Goal: Task Accomplishment & Management: Complete application form

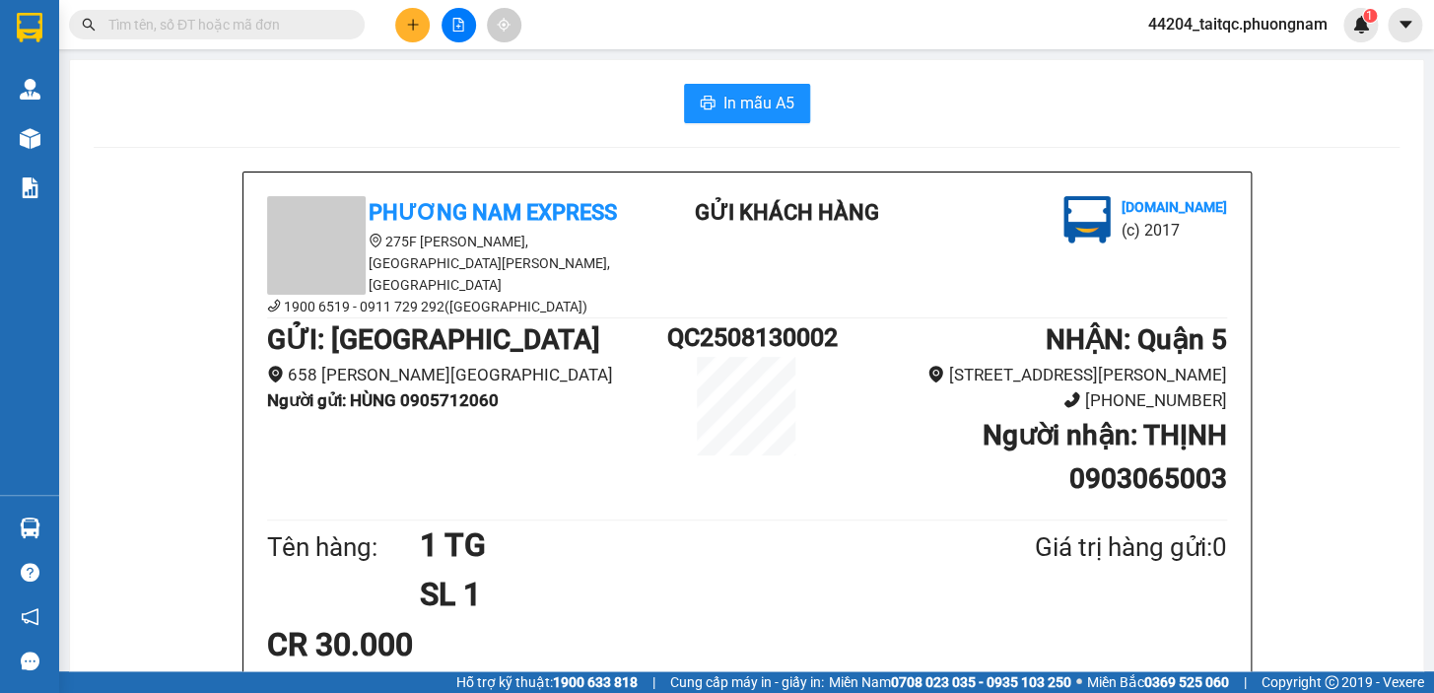
click at [413, 24] on icon "plus" at bounding box center [412, 24] width 11 height 1
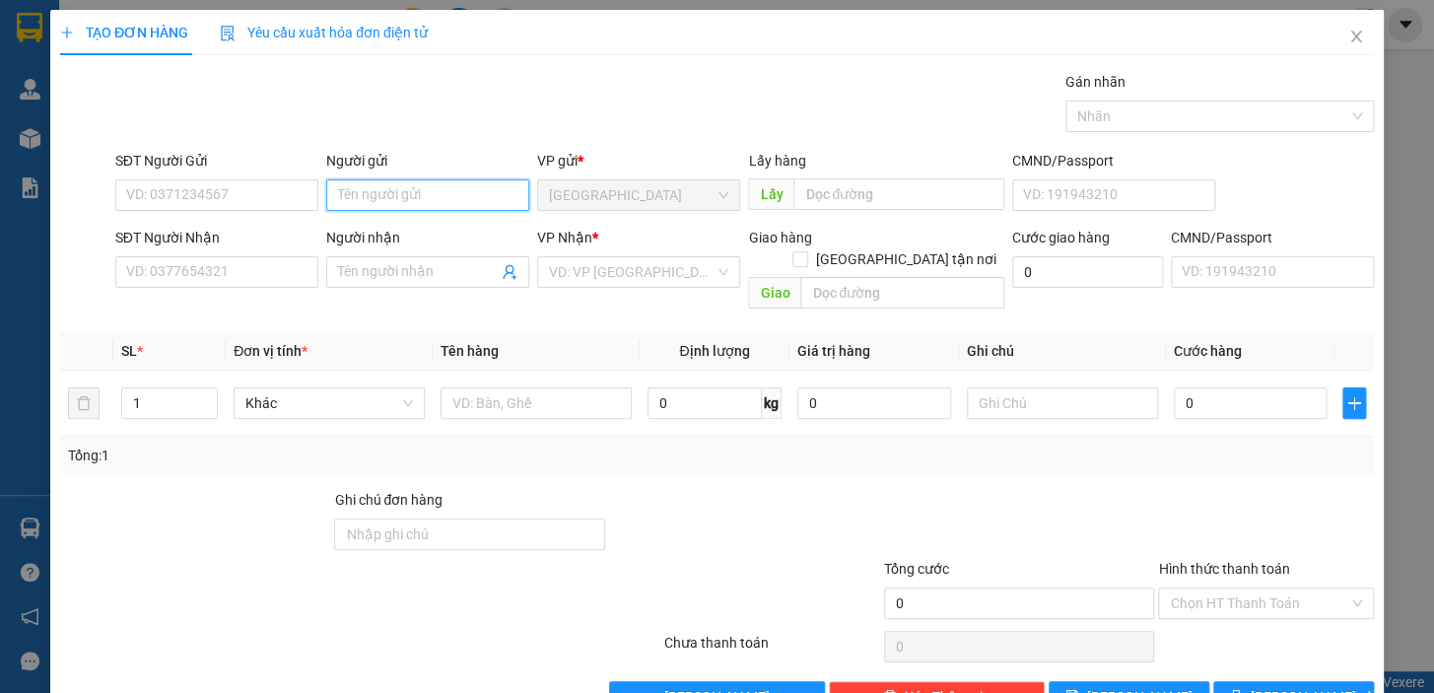
click at [422, 190] on input "Người gửi" at bounding box center [427, 195] width 203 height 32
click at [414, 189] on input "NGHIAX" at bounding box center [427, 195] width 203 height 32
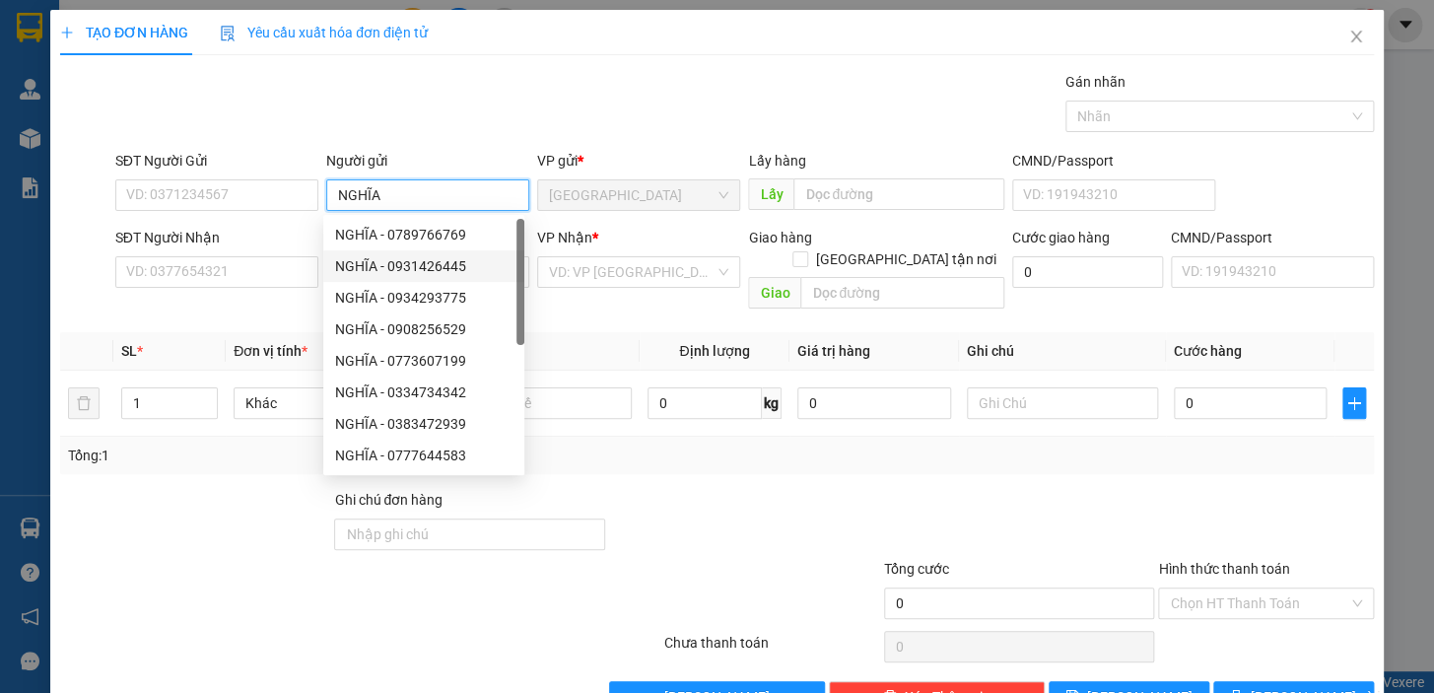
type input "NGHĨA"
click at [628, 219] on form "SĐT Người Gửi VD: 0371234567 Người gửi NGHĨA VP gửi * [GEOGRAPHIC_DATA] Lấy hàn…" at bounding box center [716, 233] width 1313 height 167
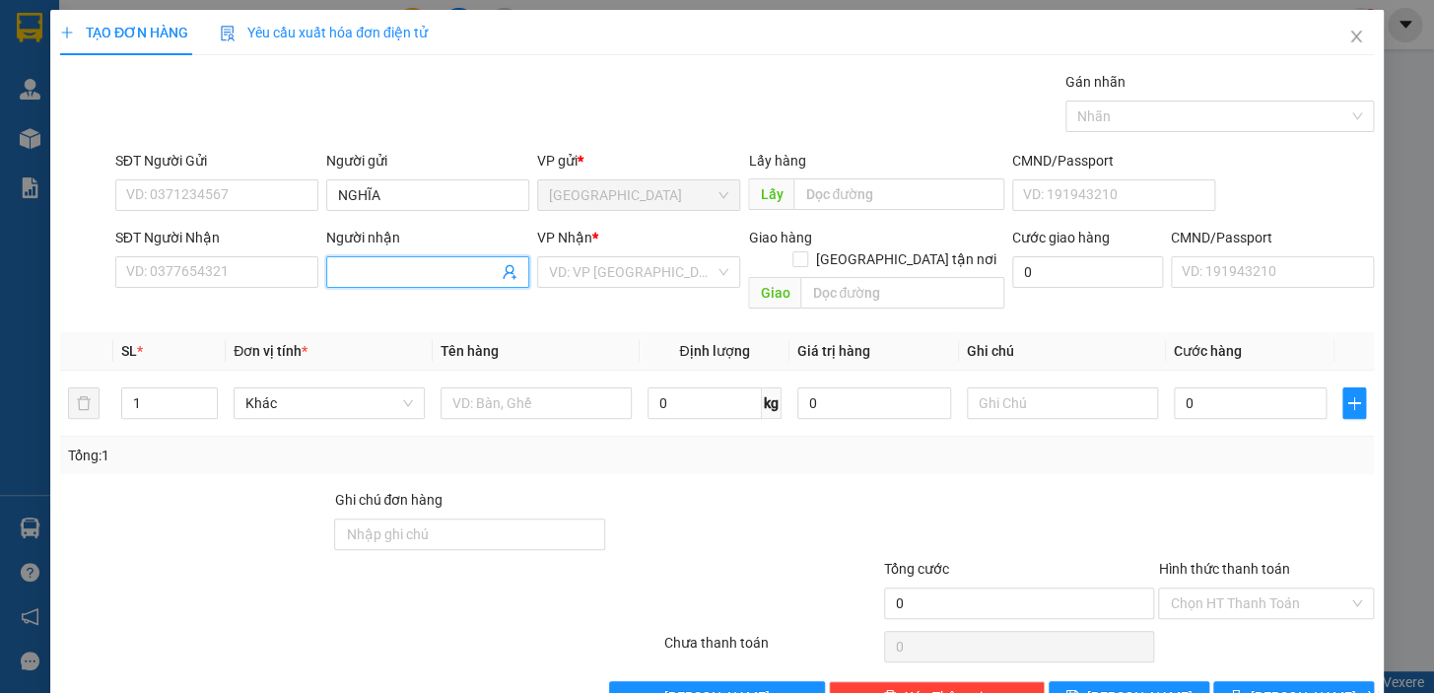
click at [444, 270] on input "Người nhận" at bounding box center [418, 272] width 160 height 22
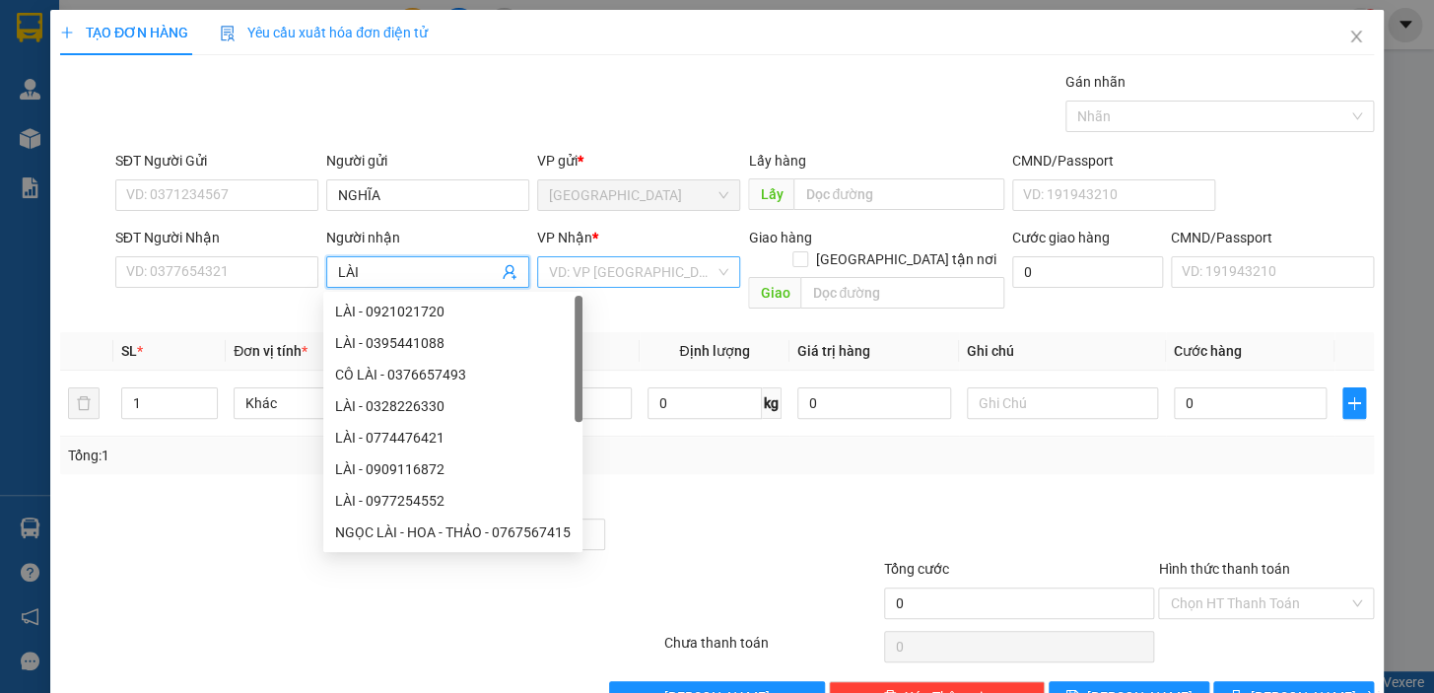
type input "LÀI"
click at [591, 274] on input "search" at bounding box center [632, 272] width 166 height 30
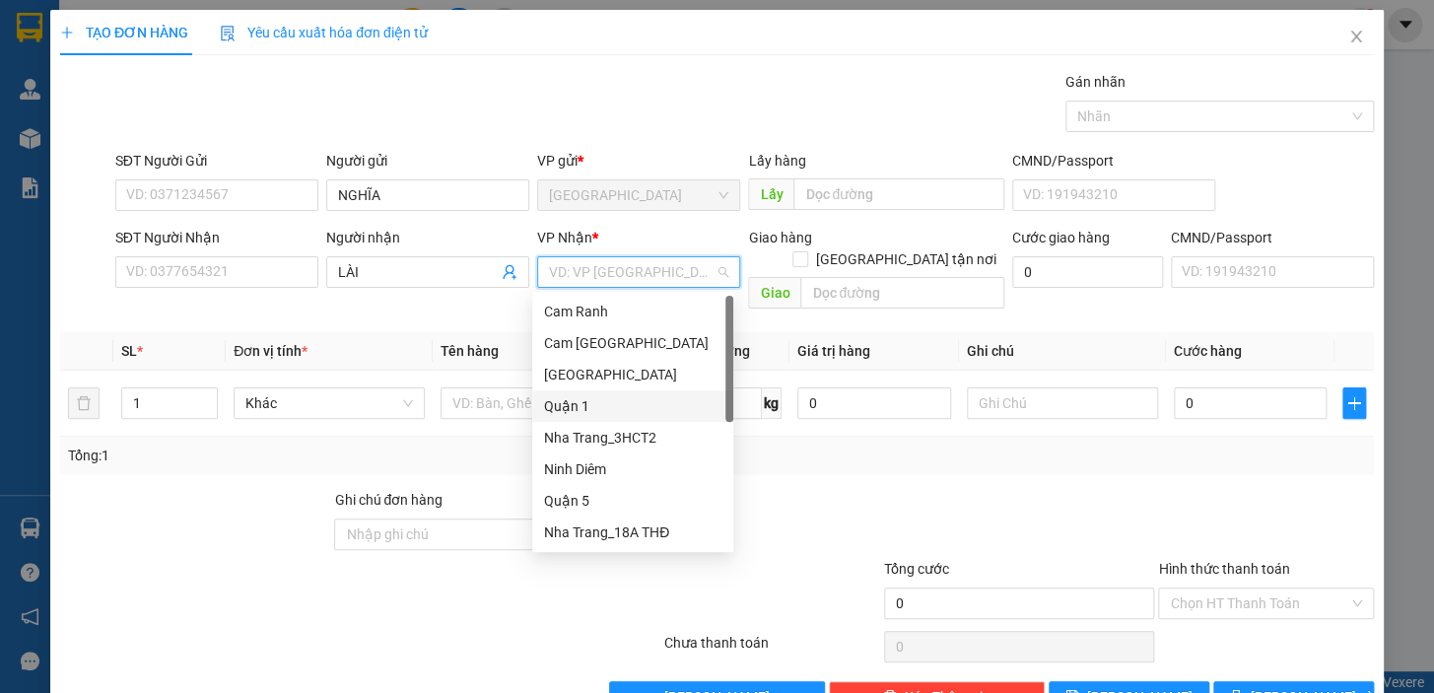
click at [592, 404] on div "Quận 1" at bounding box center [632, 406] width 177 height 22
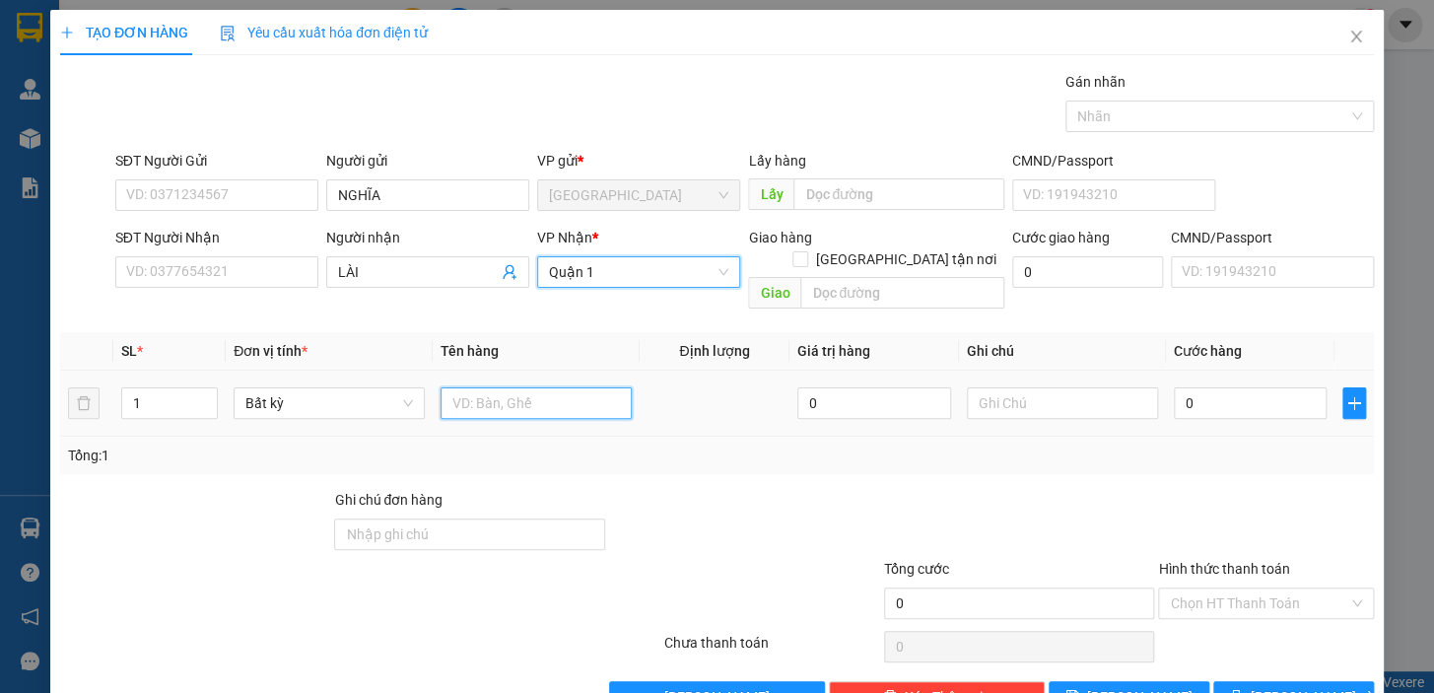
click at [495, 387] on input "text" at bounding box center [535, 403] width 191 height 32
type input "1 T NEM +1 CAN"
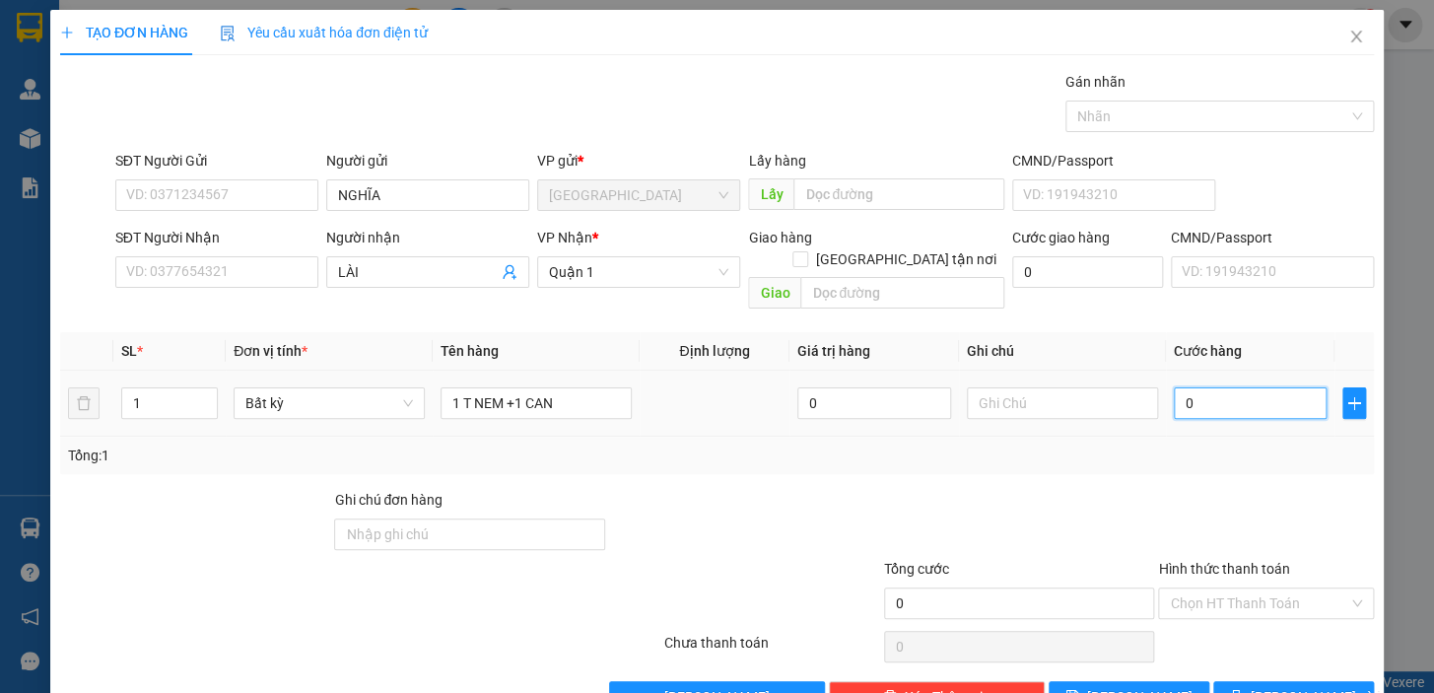
drag, startPoint x: 1187, startPoint y: 381, endPoint x: 1173, endPoint y: 383, distance: 13.9
click at [1173, 387] on input "0" at bounding box center [1250, 403] width 154 height 32
type input "5"
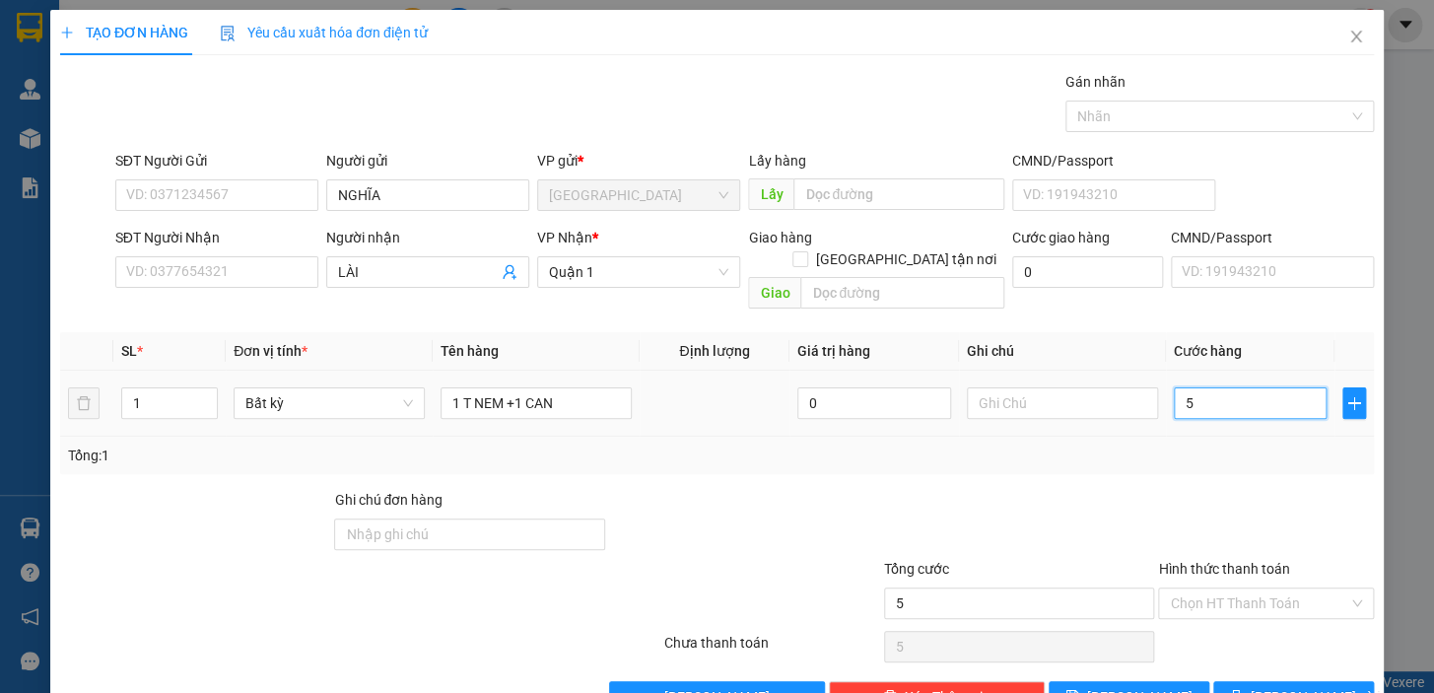
type input "50"
type input "50.000"
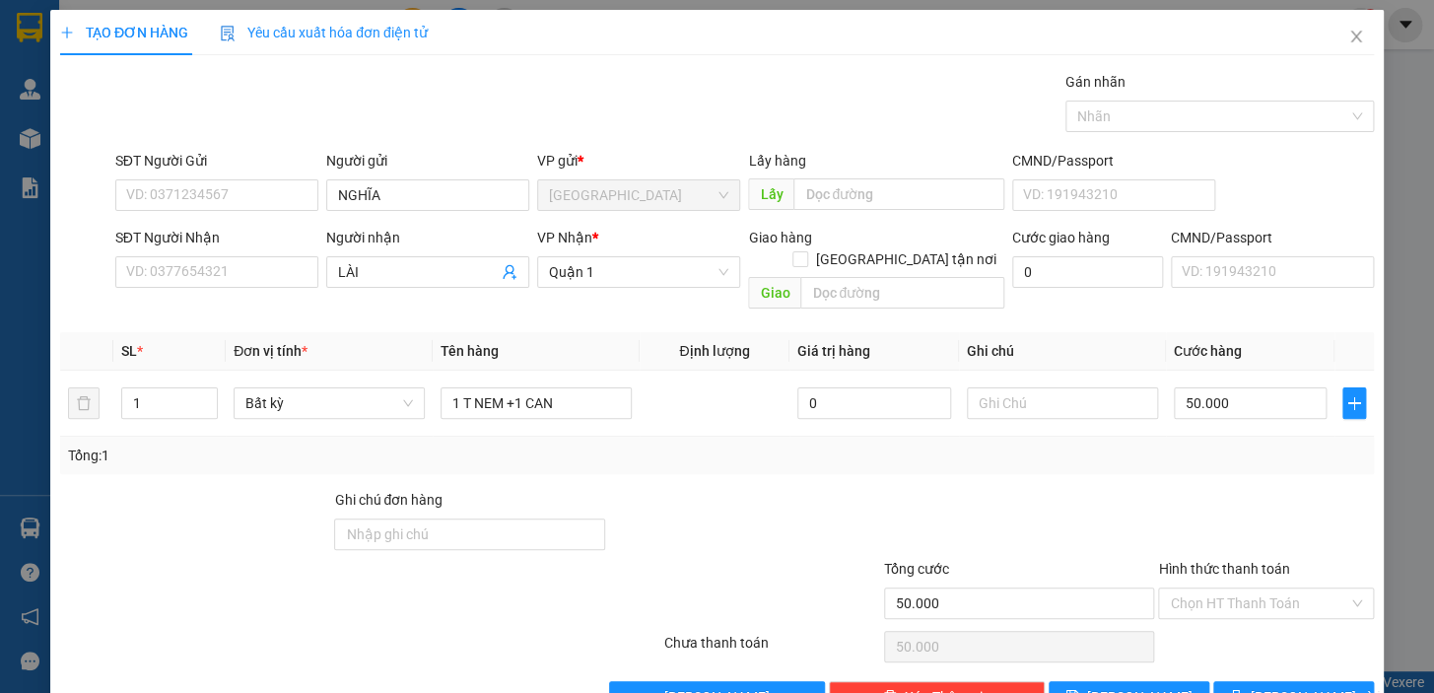
click at [1172, 462] on div "Transit Pickup Surcharge Ids Transit Deliver Surcharge Ids Transit Deliver Surc…" at bounding box center [716, 391] width 1313 height 641
click at [1281, 595] on div "Chọn HT Thanh Toán" at bounding box center [1266, 603] width 216 height 32
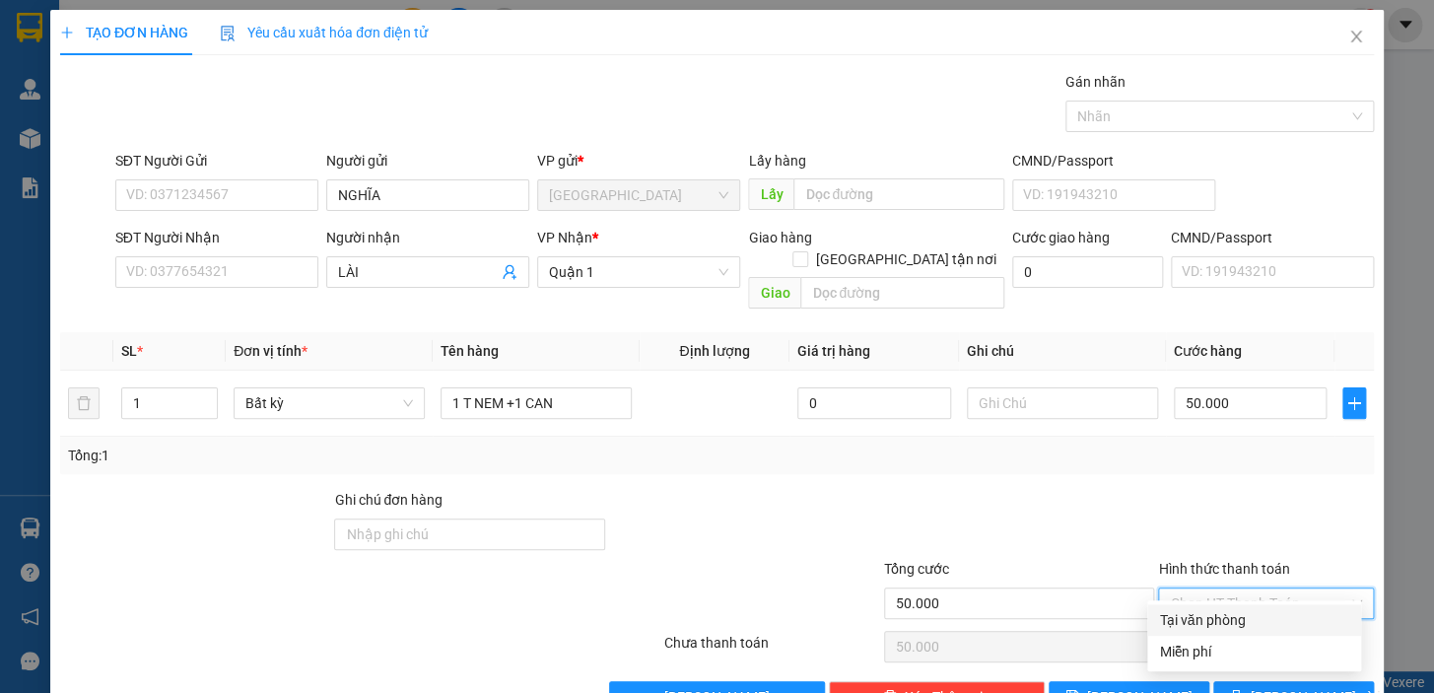
click at [1282, 588] on input "Hình thức thanh toán" at bounding box center [1258, 603] width 178 height 30
drag, startPoint x: 1272, startPoint y: 577, endPoint x: 1276, endPoint y: 594, distance: 17.2
click at [1273, 588] on input "Hình thức thanh toán" at bounding box center [1258, 603] width 178 height 30
click at [1261, 618] on div "Tại văn phòng" at bounding box center [1254, 620] width 190 height 22
type input "0"
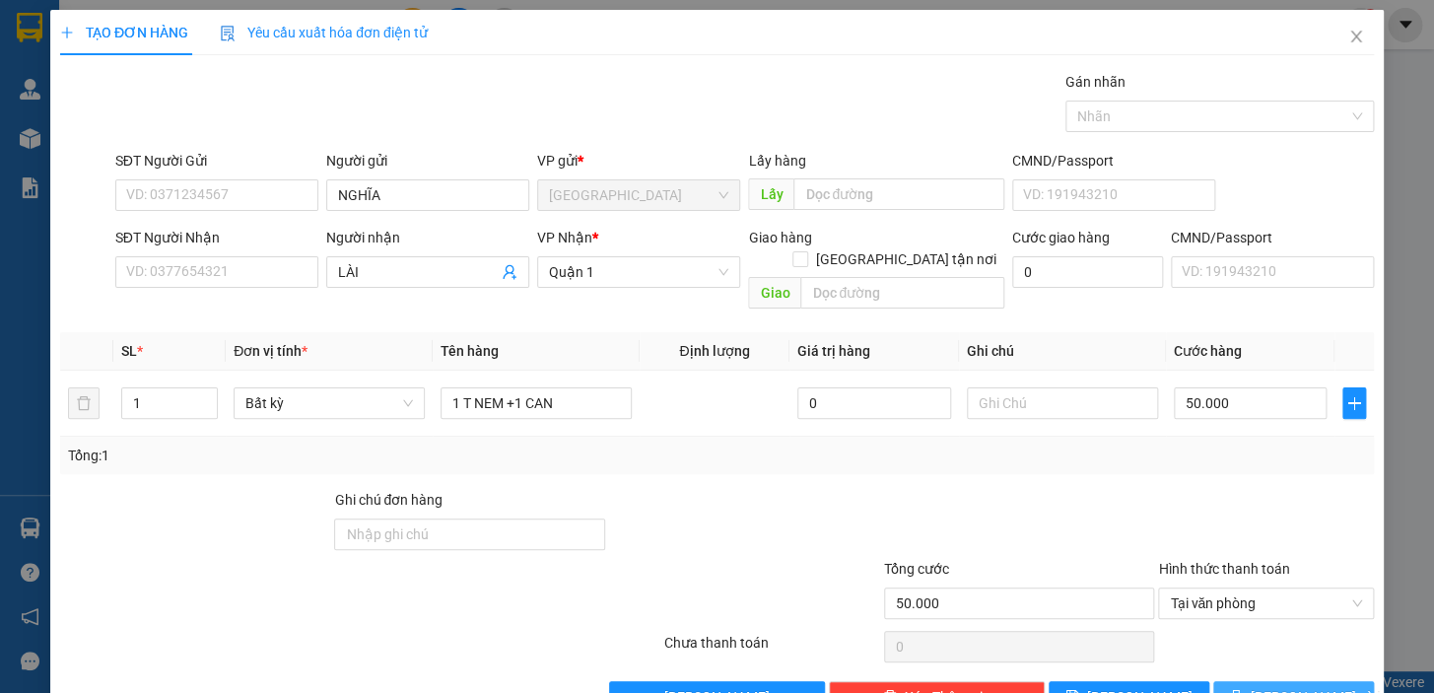
click at [1272, 686] on span "[PERSON_NAME] và In" at bounding box center [1319, 697] width 138 height 22
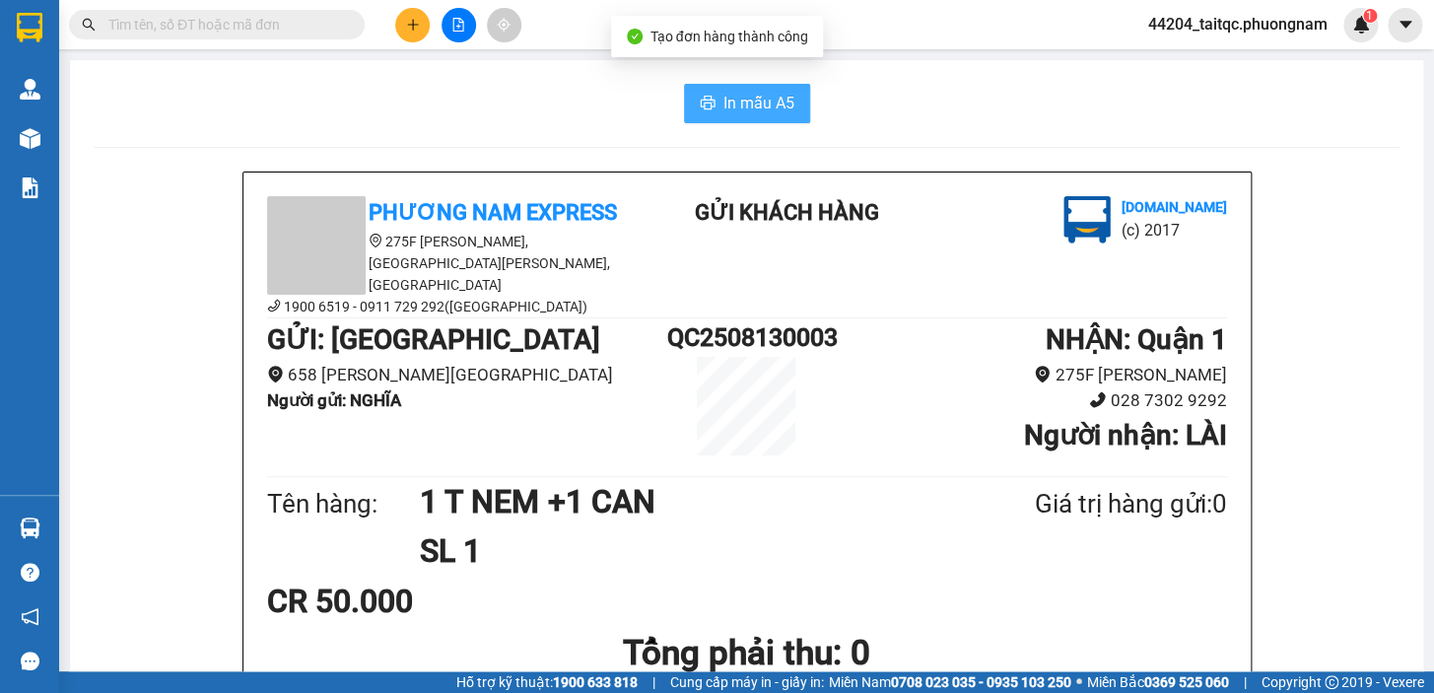
click at [735, 107] on span "In mẫu A5" at bounding box center [758, 103] width 71 height 25
